Goal: Task Accomplishment & Management: Complete application form

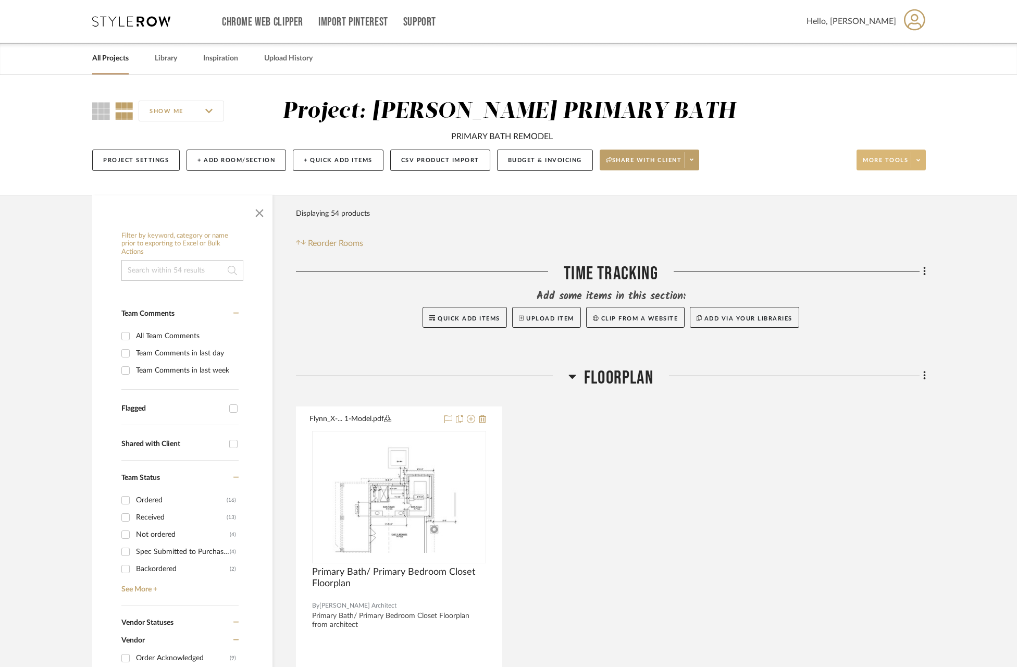
click at [921, 162] on span at bounding box center [917, 160] width 15 height 16
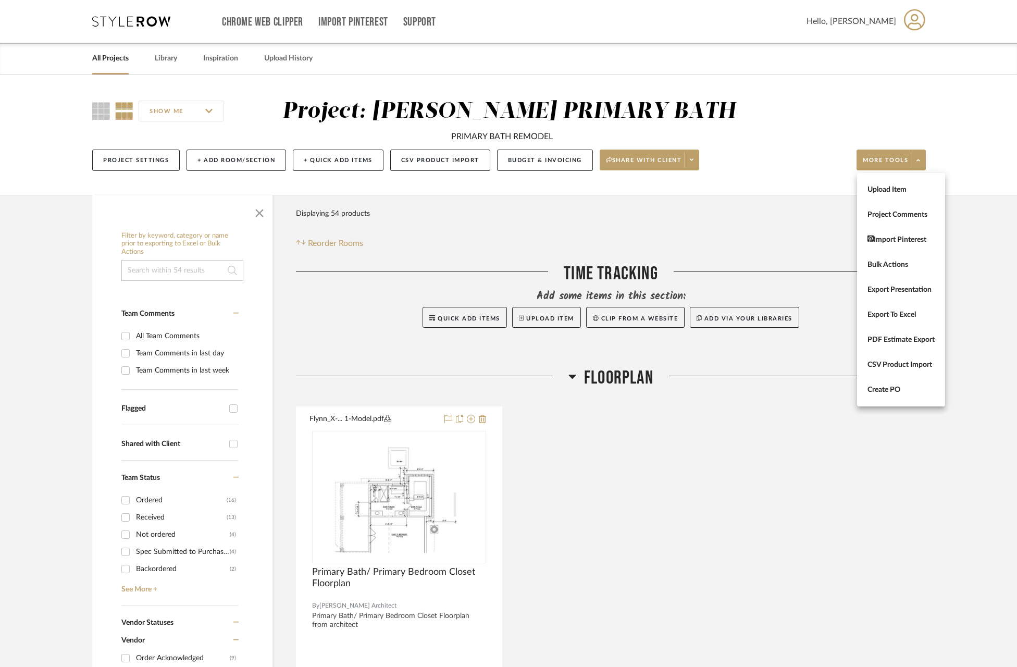
drag, startPoint x: 207, startPoint y: 160, endPoint x: 221, endPoint y: 149, distance: 17.7
click at [207, 160] on div at bounding box center [508, 333] width 1017 height 667
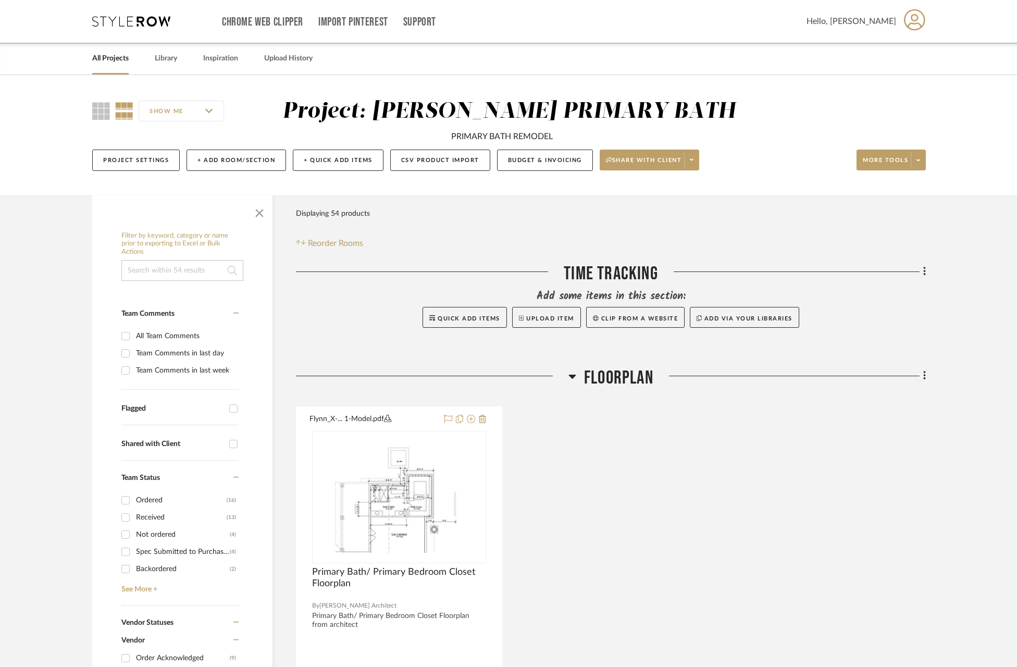
click at [884, 90] on div "SHOW ME Project: KWFH [PERSON_NAME] PRIMARY BATH PRIMARY BATH REMODEL Project S…" at bounding box center [508, 135] width 1017 height 120
click at [227, 159] on button "+ Add Room/Section" at bounding box center [235, 159] width 99 height 21
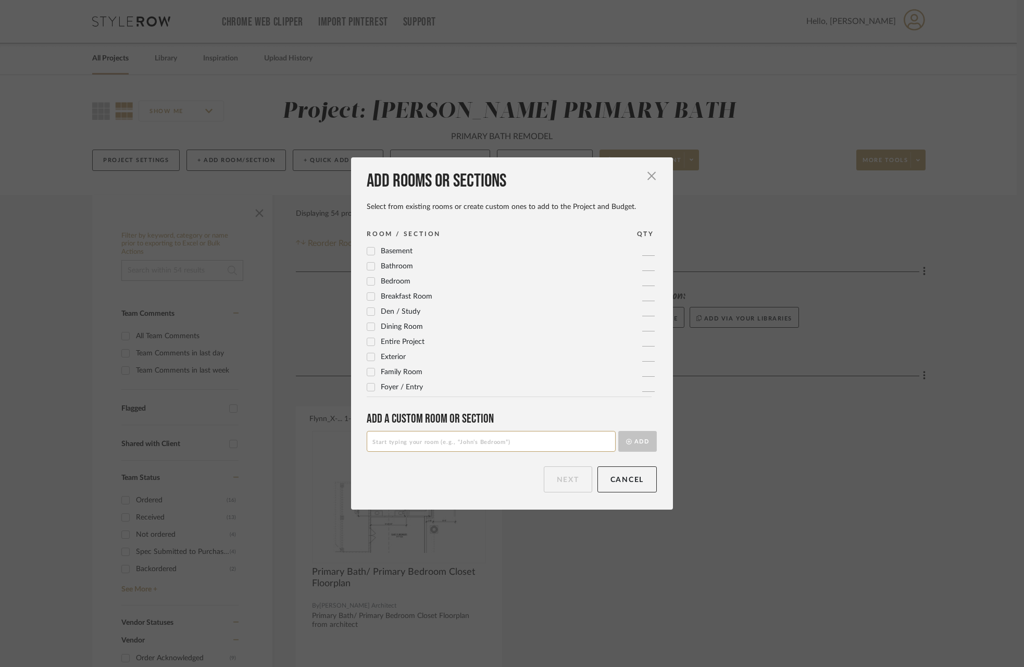
click at [454, 443] on input at bounding box center [491, 441] width 249 height 21
click at [532, 445] on input at bounding box center [491, 441] width 249 height 21
click at [394, 434] on input at bounding box center [491, 441] width 249 height 21
click at [433, 448] on input at bounding box center [491, 441] width 249 height 21
click at [435, 442] on input at bounding box center [491, 441] width 249 height 21
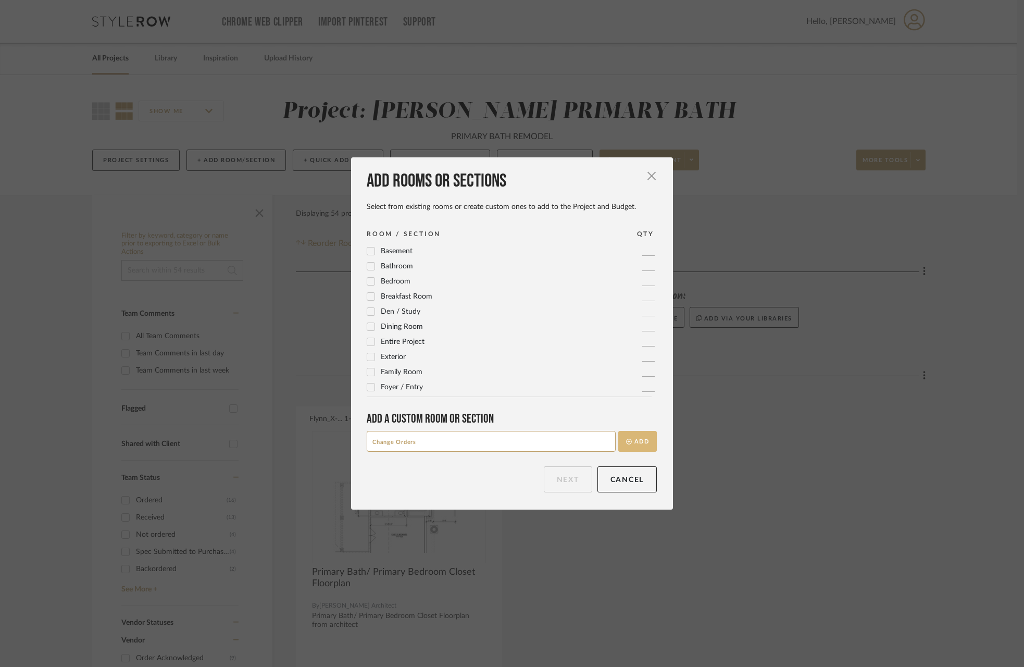
type input "Change Orders"
click at [628, 443] on button "Add" at bounding box center [637, 441] width 39 height 21
click at [572, 482] on button "Next" at bounding box center [568, 479] width 48 height 26
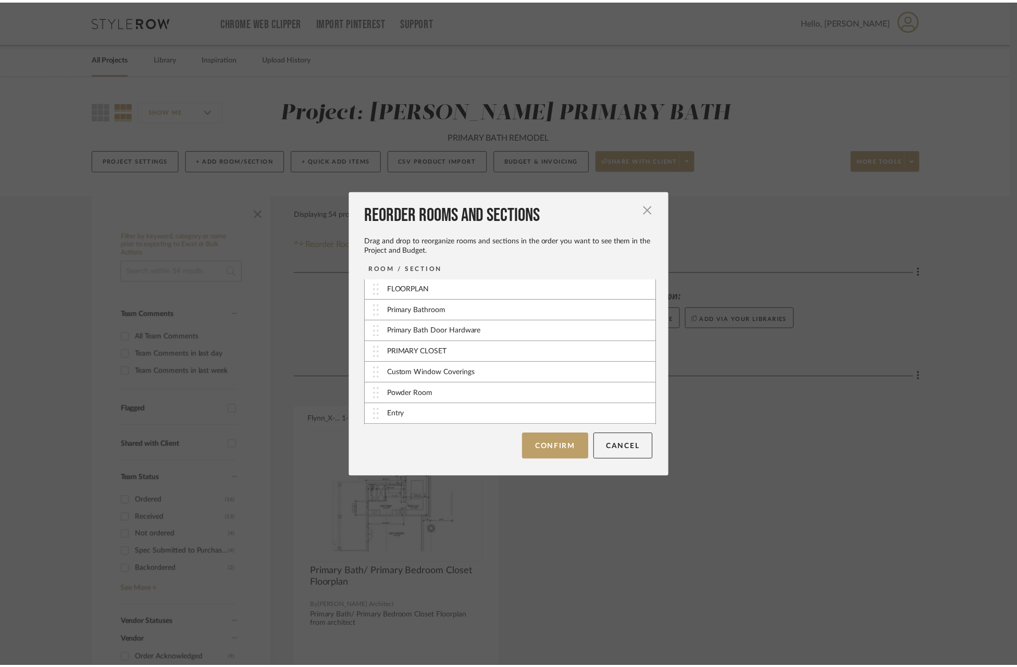
scroll to position [42, 0]
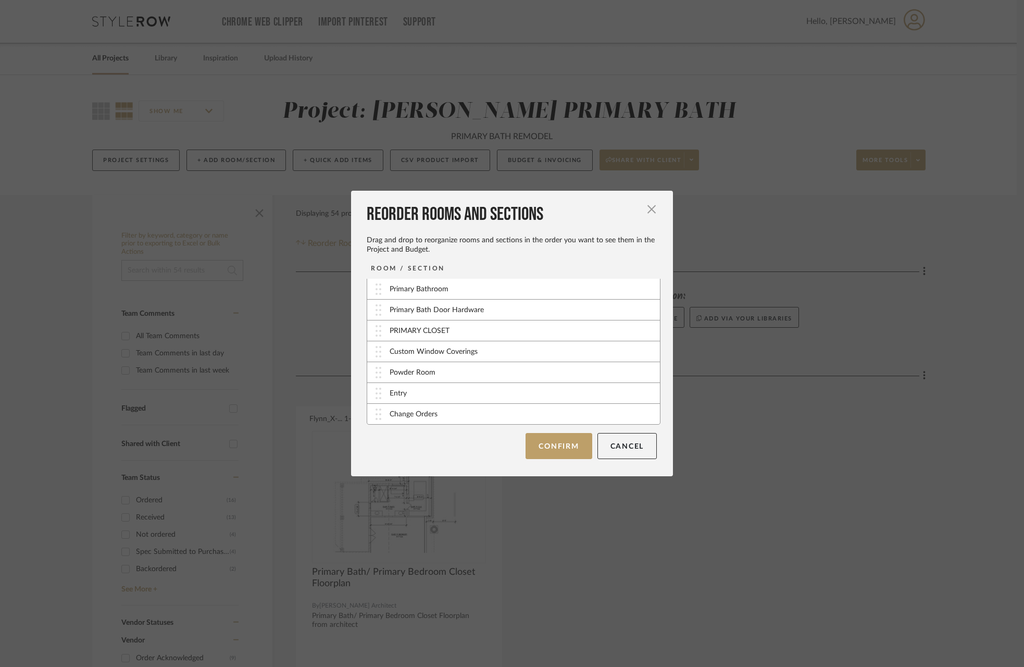
click at [560, 442] on button "Confirm" at bounding box center [559, 446] width 66 height 26
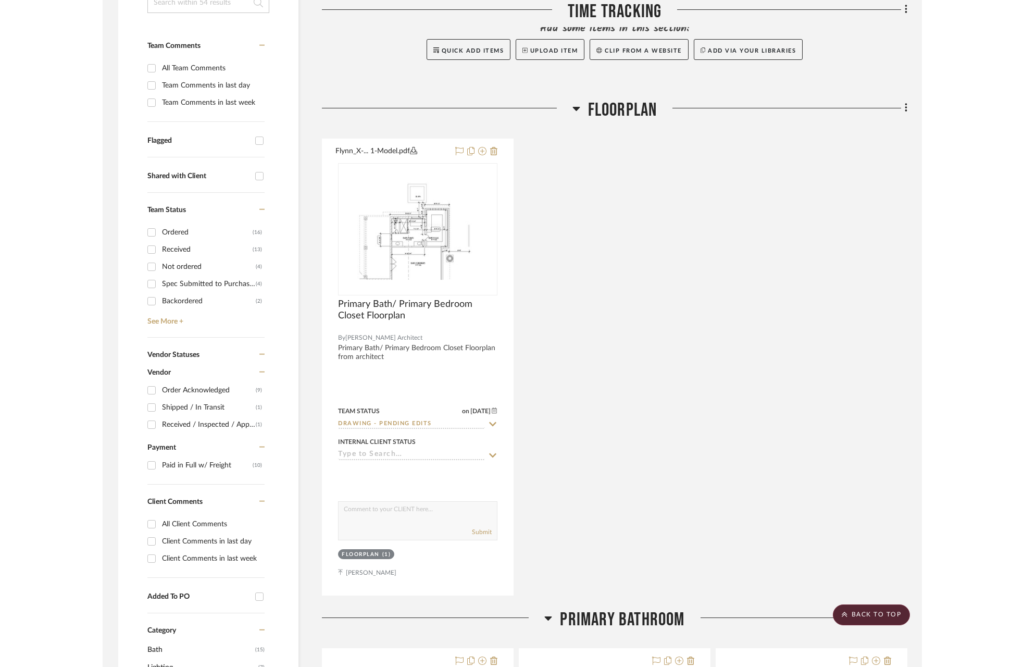
scroll to position [0, 0]
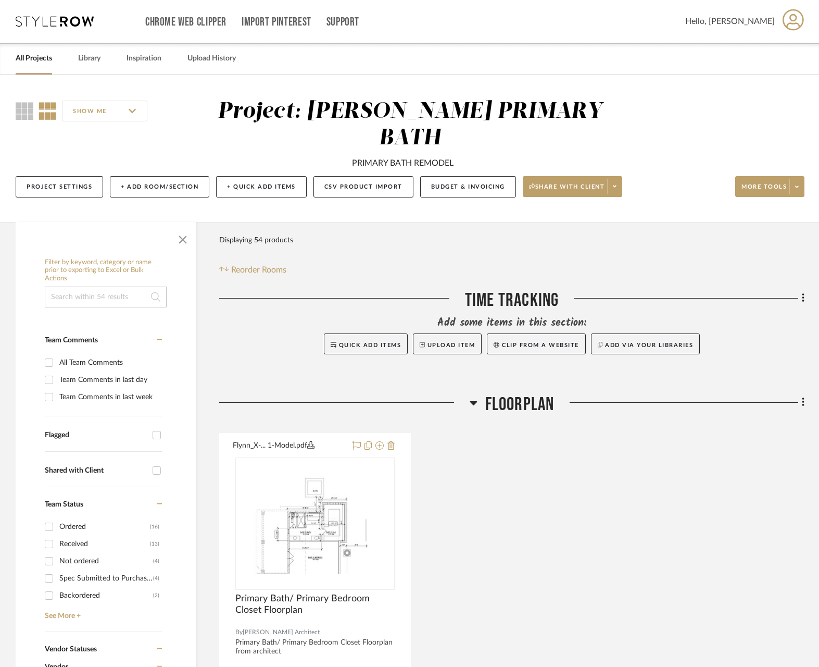
click at [36, 60] on link "All Projects" at bounding box center [34, 59] width 36 height 14
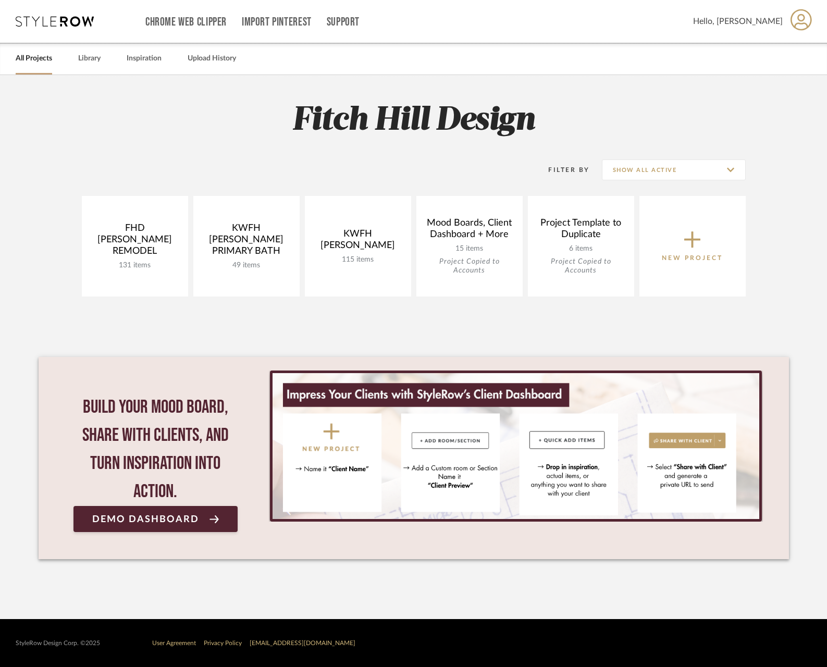
click at [694, 261] on p "New Project" at bounding box center [691, 258] width 61 height 10
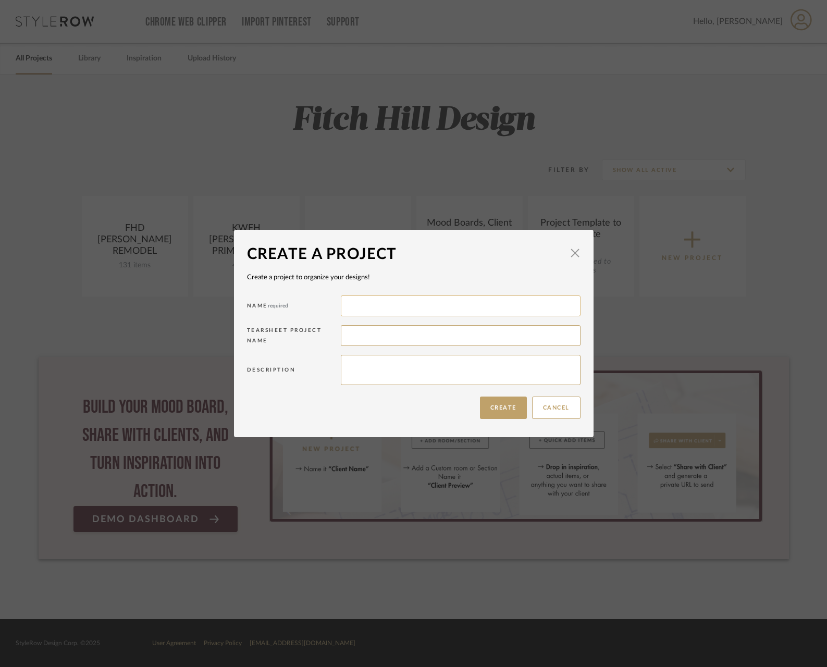
click at [370, 305] on input at bounding box center [461, 305] width 240 height 21
drag, startPoint x: 411, startPoint y: 306, endPoint x: 338, endPoint y: 299, distance: 74.2
click at [341, 300] on input "[PERSON_NAME]" at bounding box center [461, 305] width 240 height 21
type input "FHD [PERSON_NAME] Remodel"
click at [369, 338] on input at bounding box center [461, 335] width 240 height 21
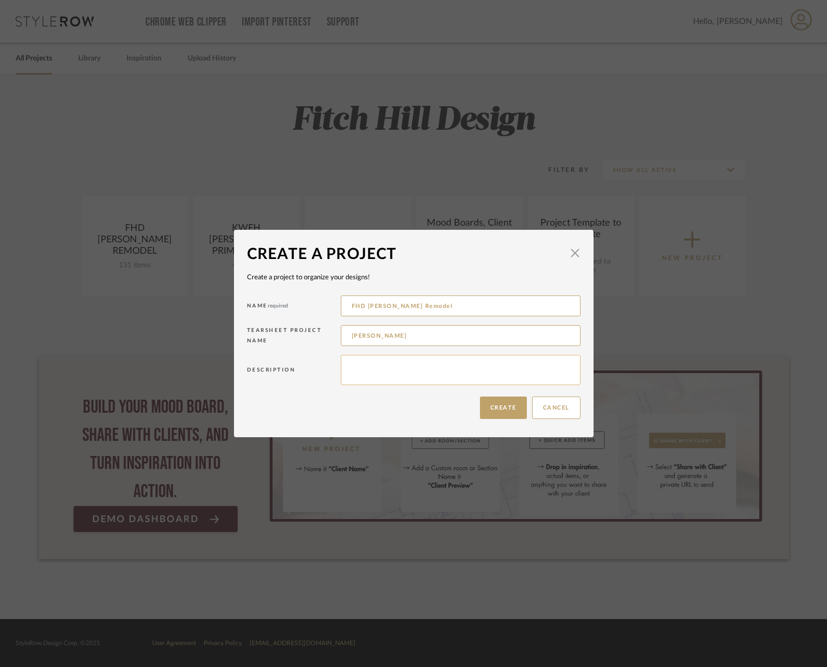
type input "[PERSON_NAME]"
click at [418, 376] on textarea at bounding box center [461, 370] width 240 height 30
click at [380, 334] on input "[PERSON_NAME]" at bounding box center [461, 335] width 240 height 21
click at [452, 357] on textarea at bounding box center [461, 370] width 240 height 30
type textarea "K"
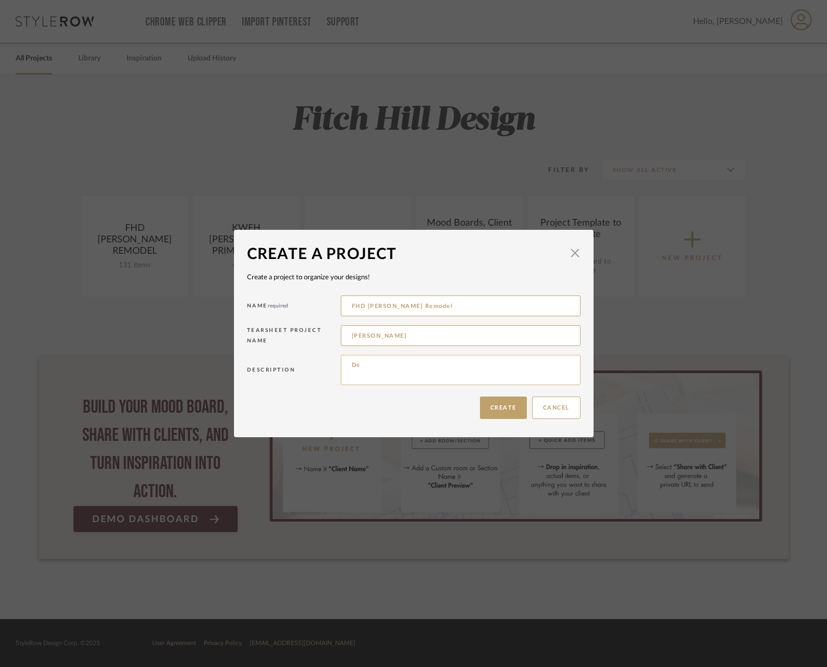
type textarea "D"
type textarea "Scope includes : Kitchen + [PERSON_NAME] pantry, onsuite bath and stair case [P…"
click at [502, 409] on button "Create" at bounding box center [503, 407] width 47 height 22
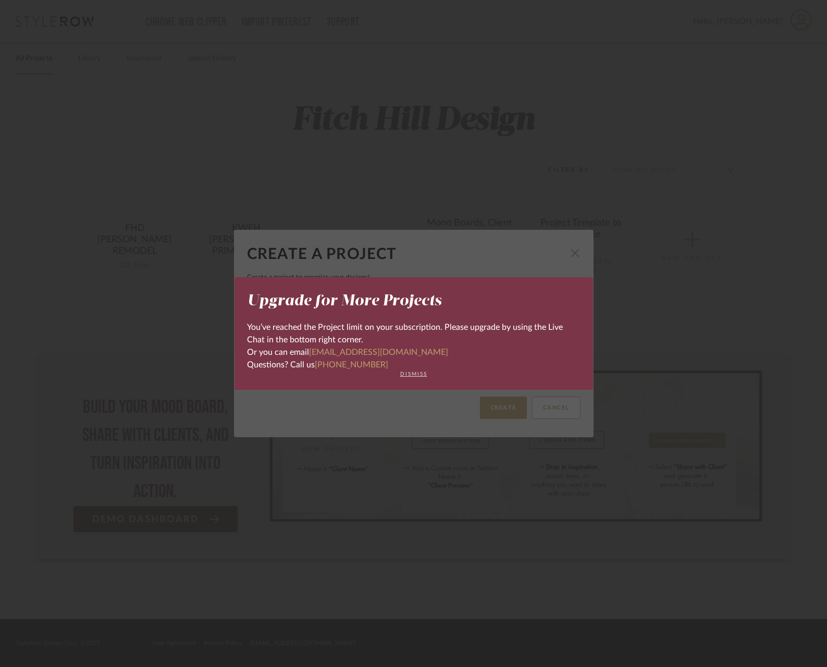
click at [404, 373] on button "dismiss" at bounding box center [413, 374] width 333 height 6
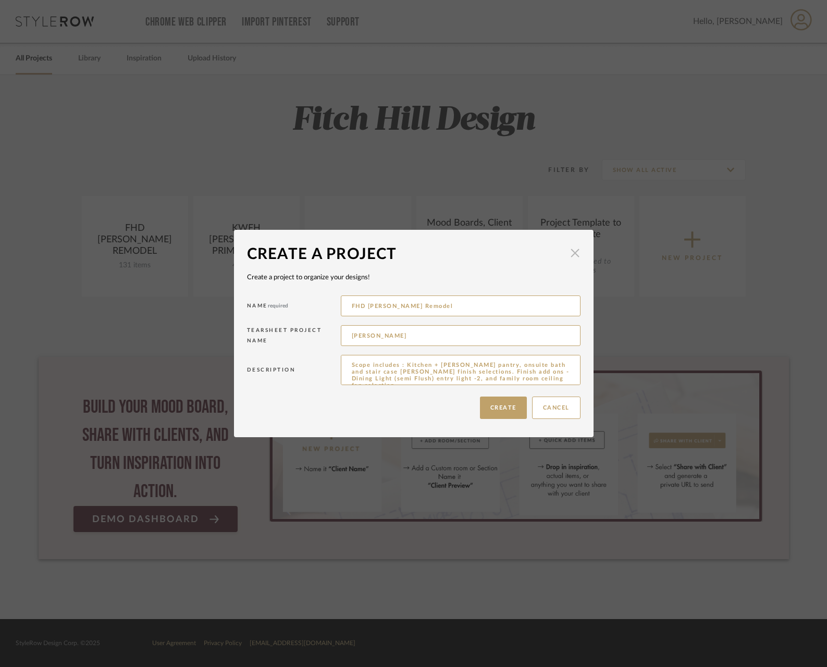
click at [569, 252] on span "button" at bounding box center [575, 253] width 21 height 21
